Goal: Information Seeking & Learning: Learn about a topic

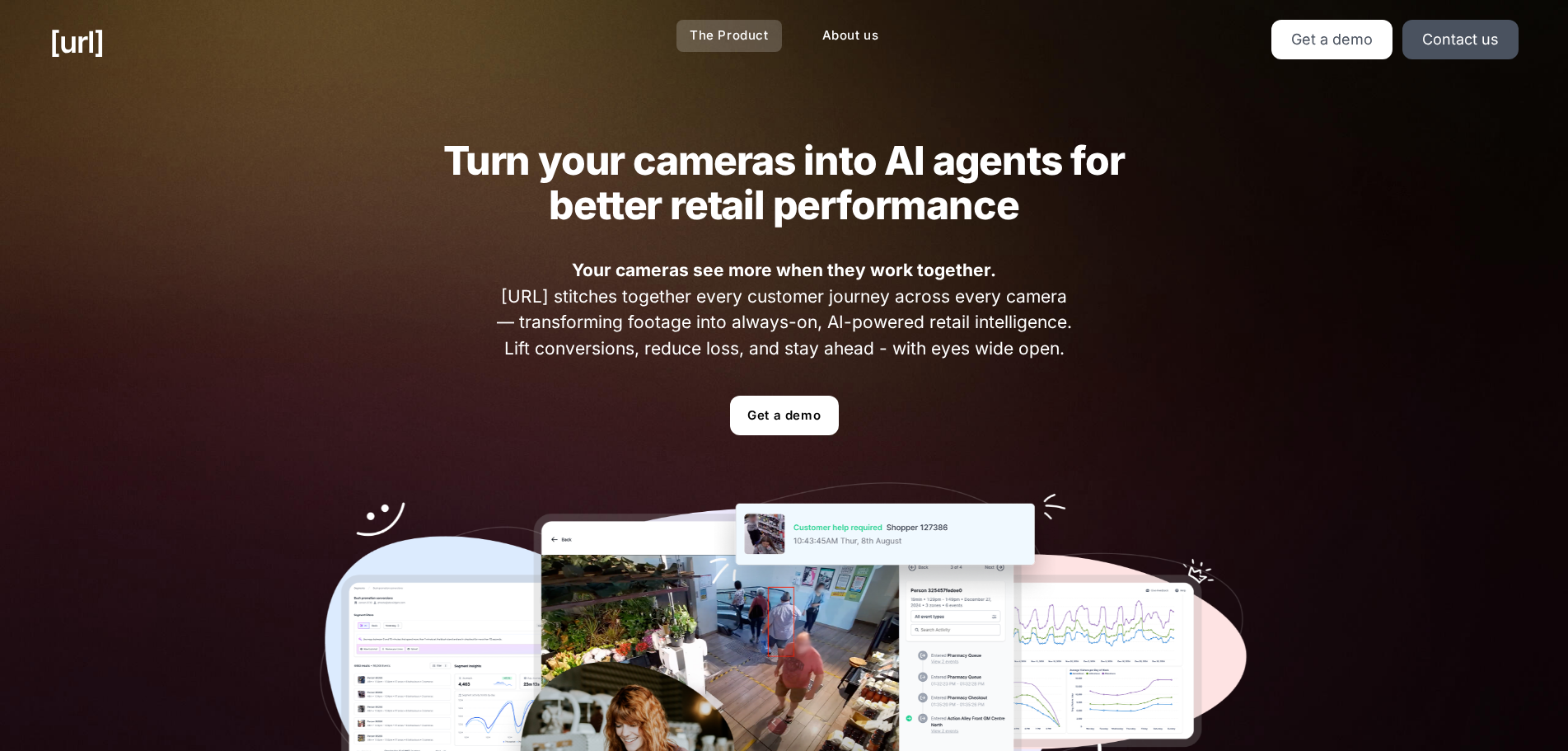
click at [735, 33] on link "The Product" at bounding box center [729, 36] width 106 height 32
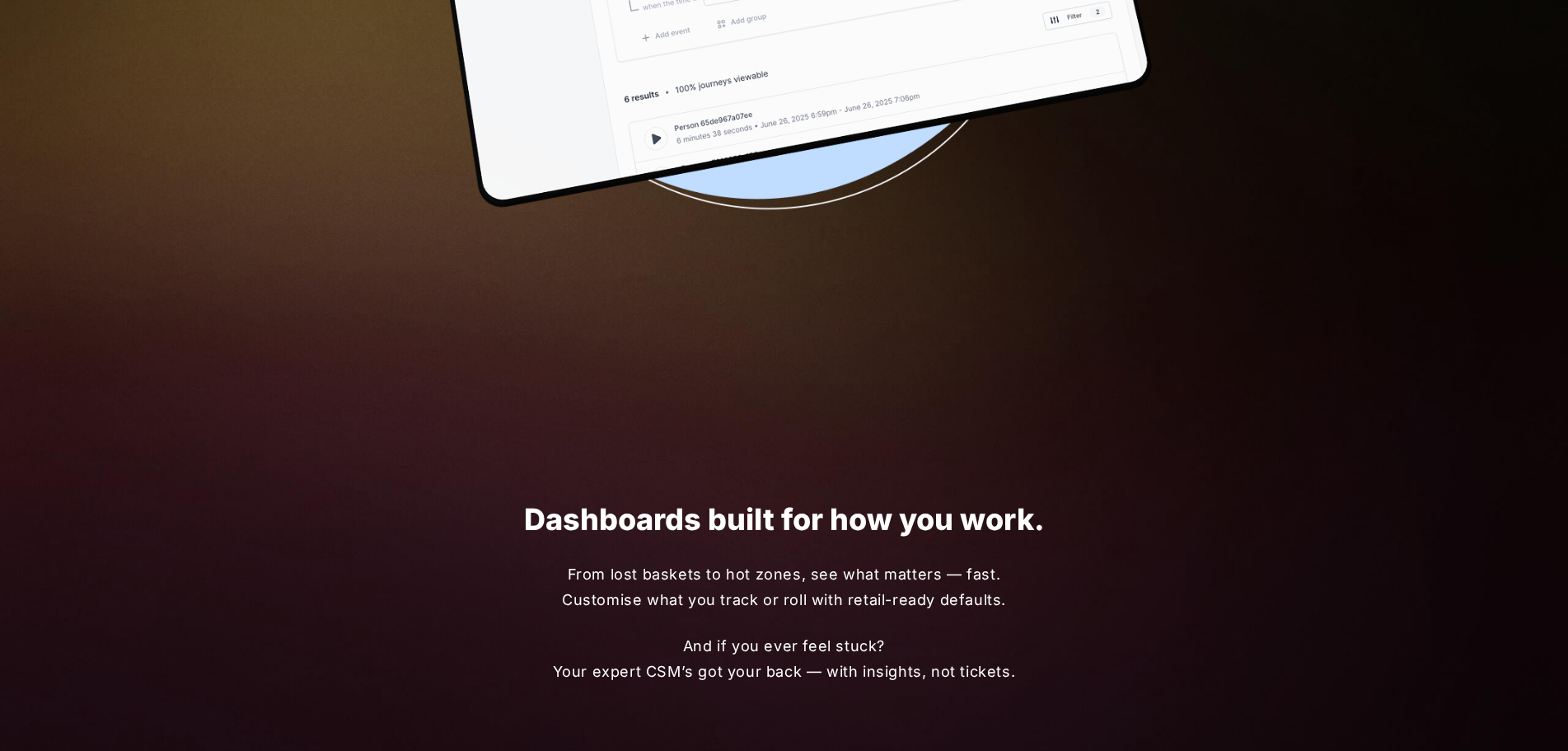
scroll to position [2202, 0]
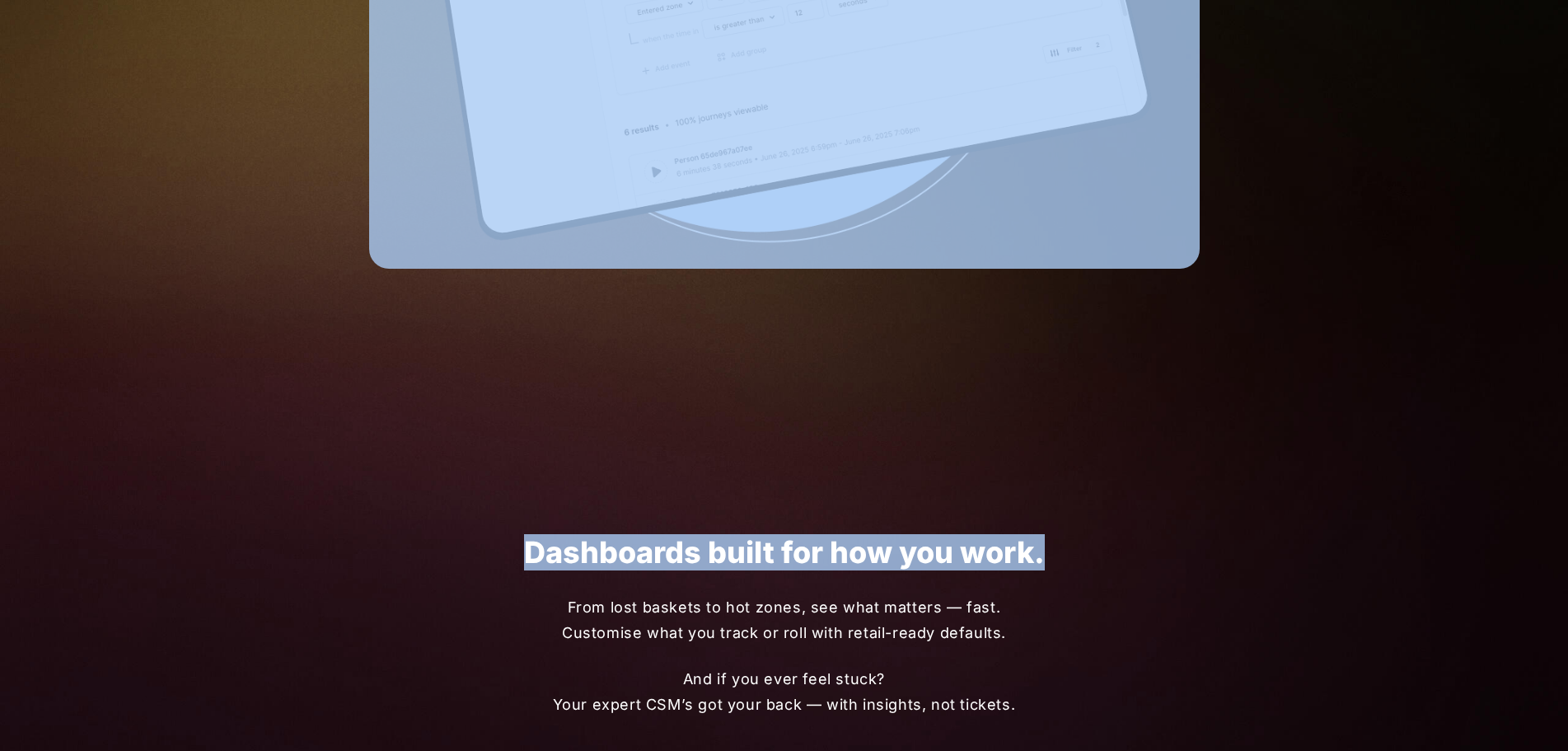
drag, startPoint x: 1522, startPoint y: 402, endPoint x: 1531, endPoint y: 217, distance: 185.2
click at [1530, 219] on div "[URL] The Product About us Get a demo Contact us Turn your cameras into AI agen…" at bounding box center [784, 254] width 1568 height 4912
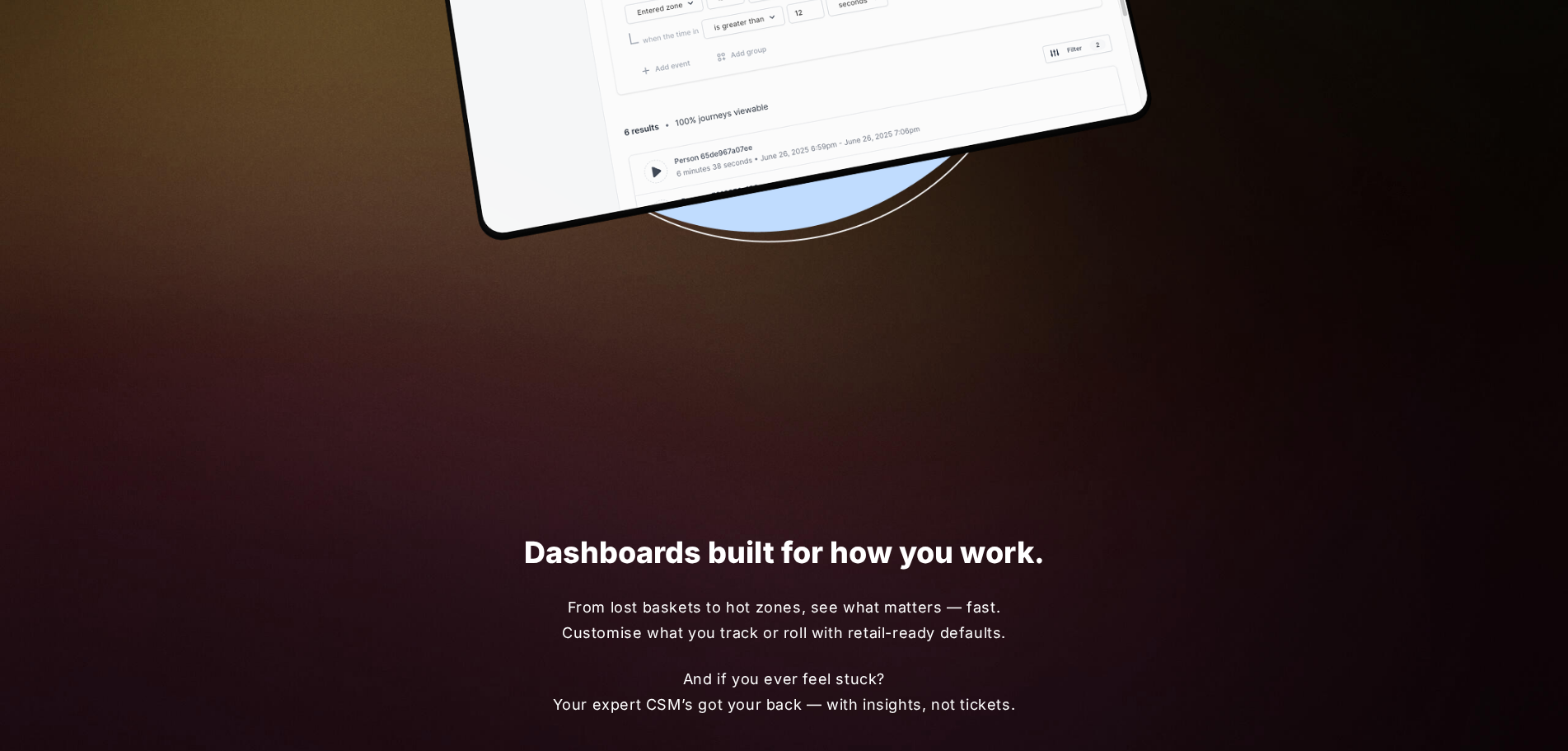
click at [1565, 383] on div "[URL] The Product About us Get a demo Contact us Turn your cameras into AI agen…" at bounding box center [784, 254] width 1568 height 4912
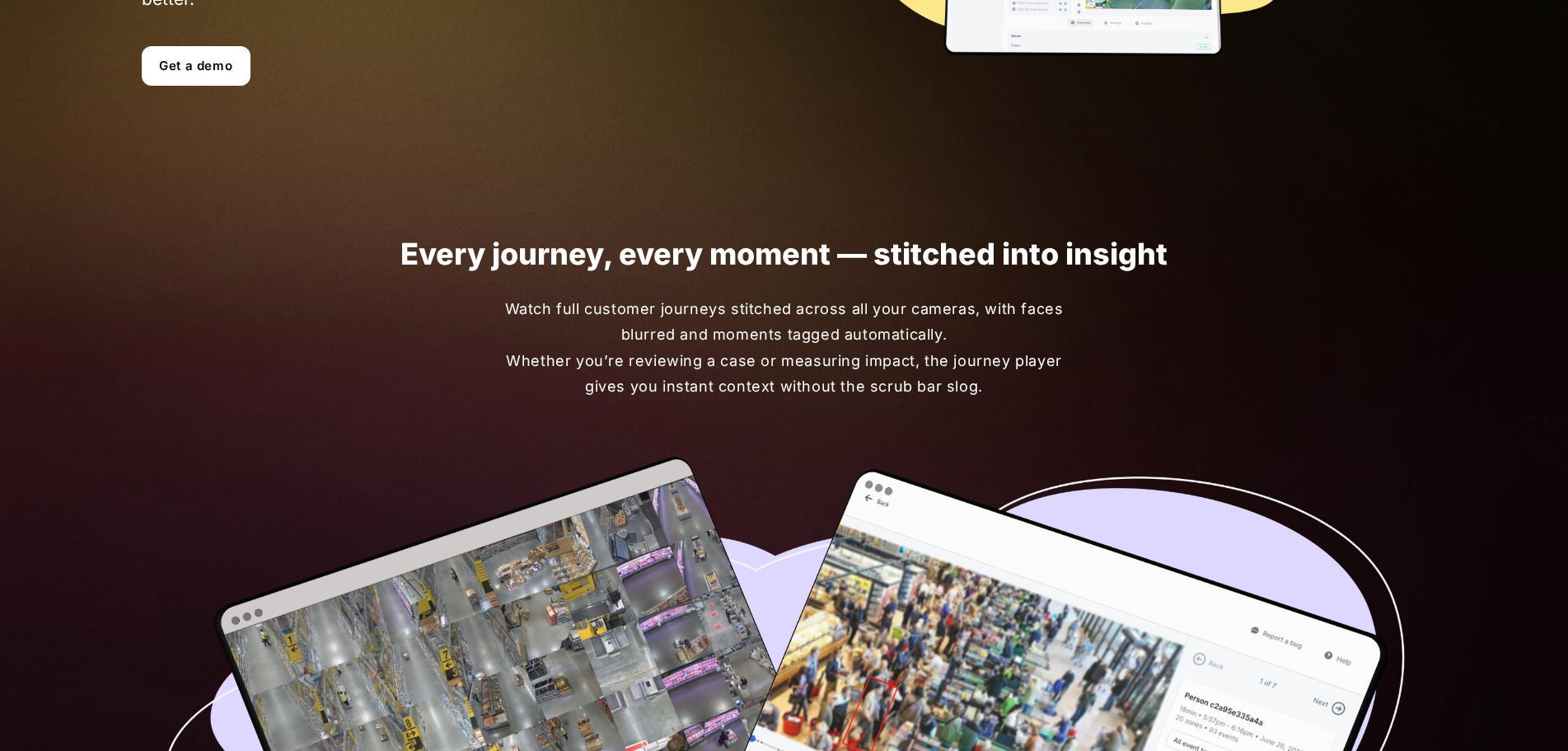
scroll to position [0, 0]
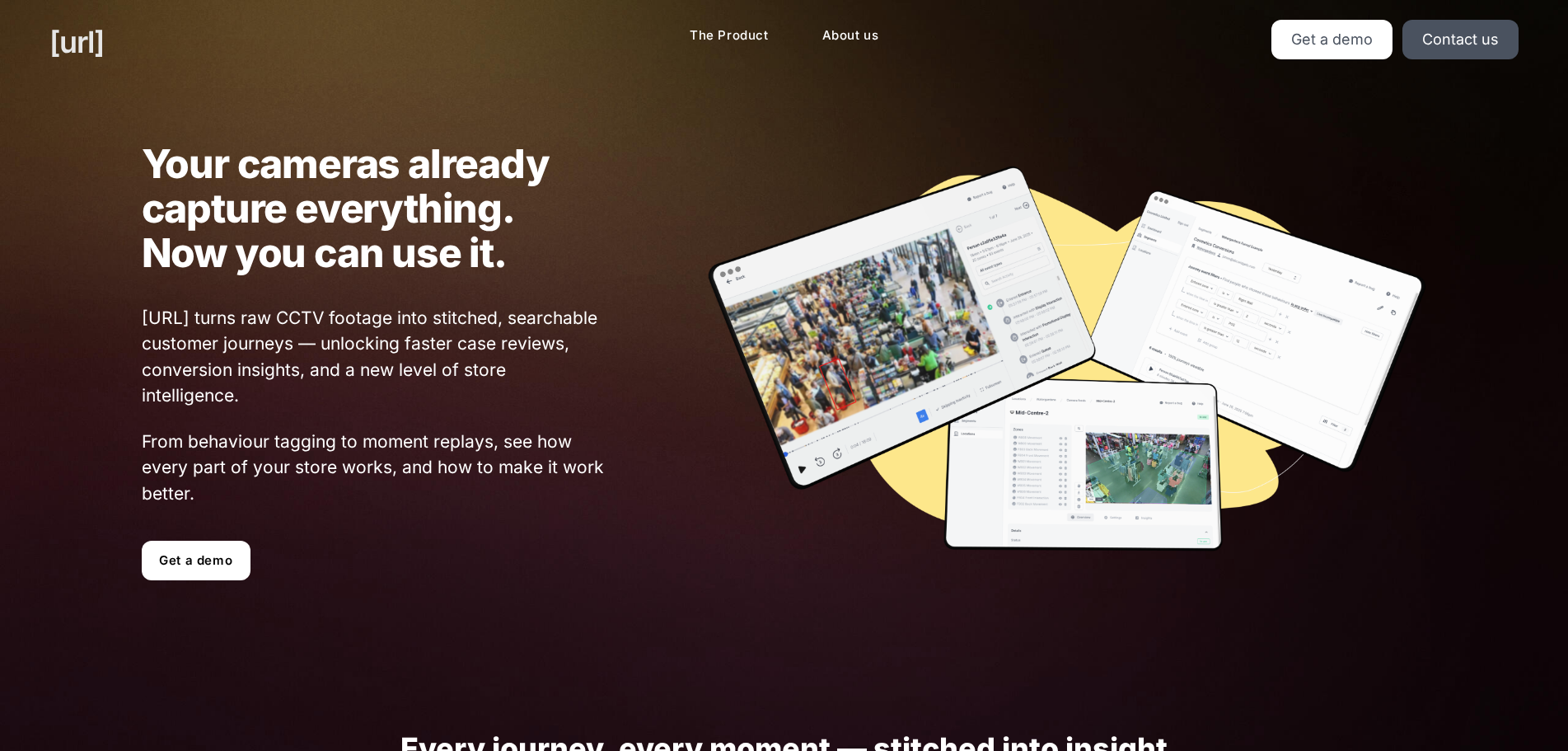
click at [97, 39] on link "[URL]" at bounding box center [76, 42] width 54 height 45
